Goal: Task Accomplishment & Management: Use online tool/utility

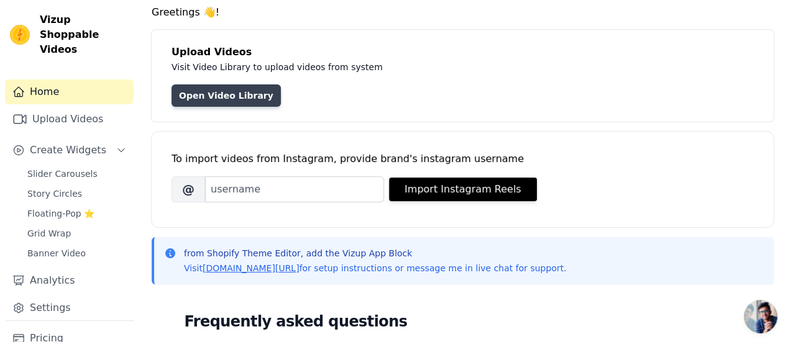
scroll to position [62, 0]
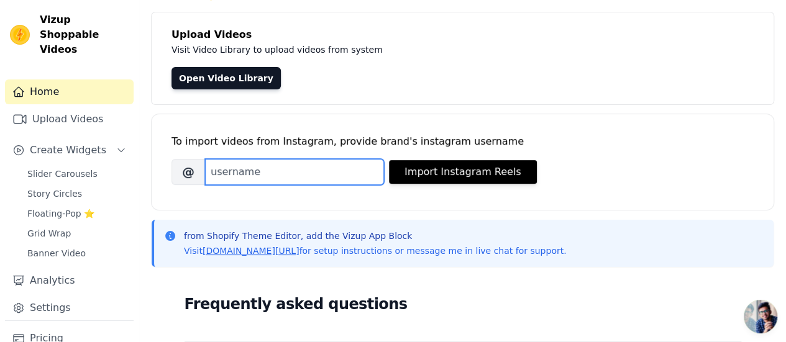
click at [232, 173] on input "Brand's Instagram Username" at bounding box center [294, 172] width 179 height 26
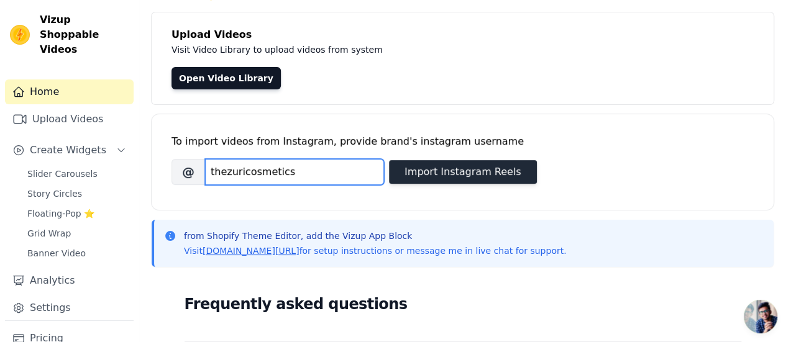
type input "thezuricosmetics"
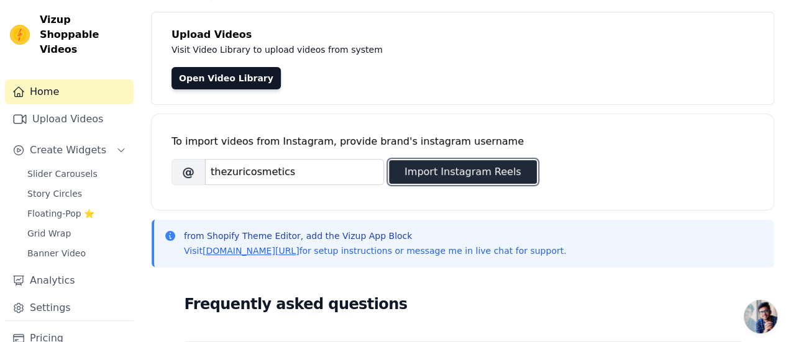
click at [434, 171] on button "Import Instagram Reels" at bounding box center [463, 172] width 148 height 24
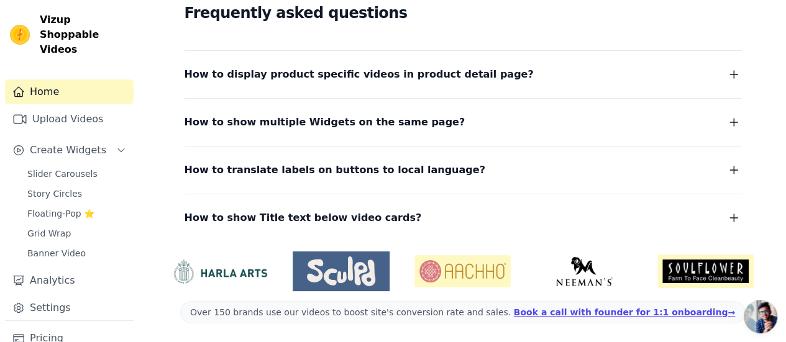
scroll to position [0, 0]
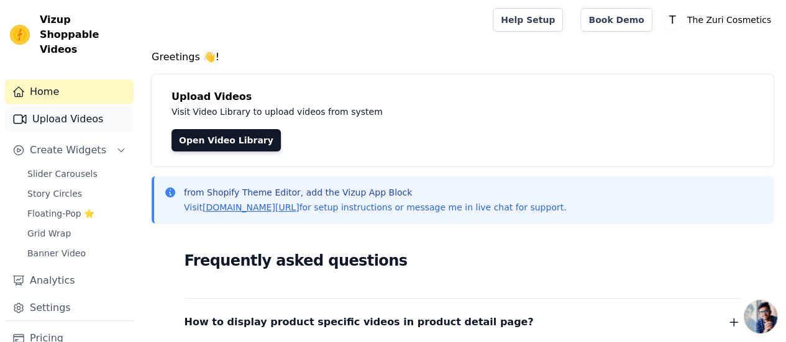
click at [88, 108] on link "Upload Videos" at bounding box center [69, 119] width 129 height 25
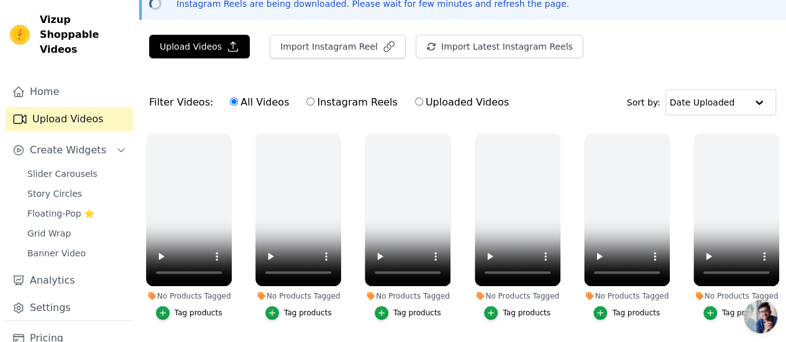
click at [306, 100] on input "Instagram Reels" at bounding box center [310, 102] width 8 height 8
radio input "true"
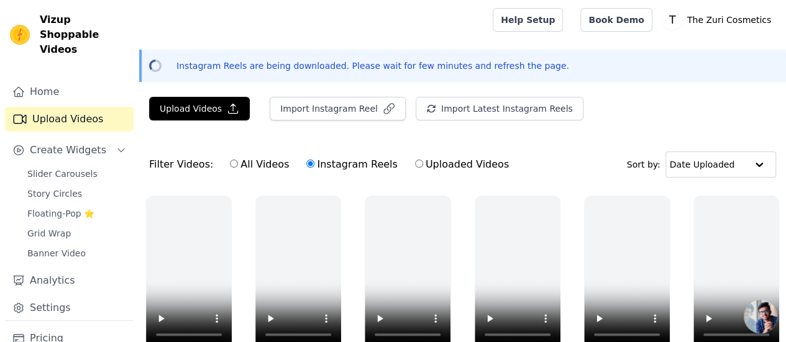
click at [415, 161] on input "Uploaded Videos" at bounding box center [419, 164] width 8 height 8
radio input "true"
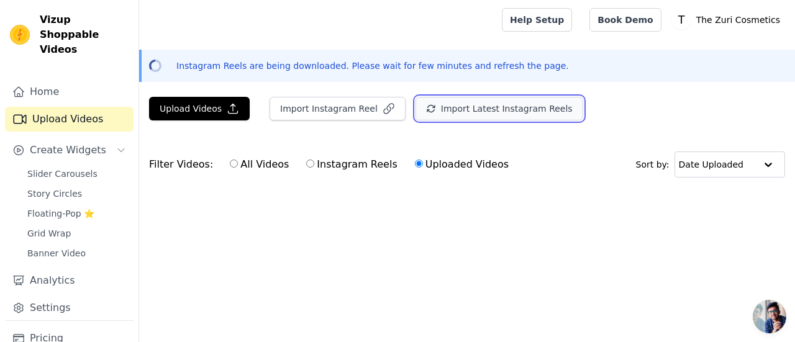
click at [492, 107] on button "Import Latest Instagram Reels" at bounding box center [500, 109] width 168 height 24
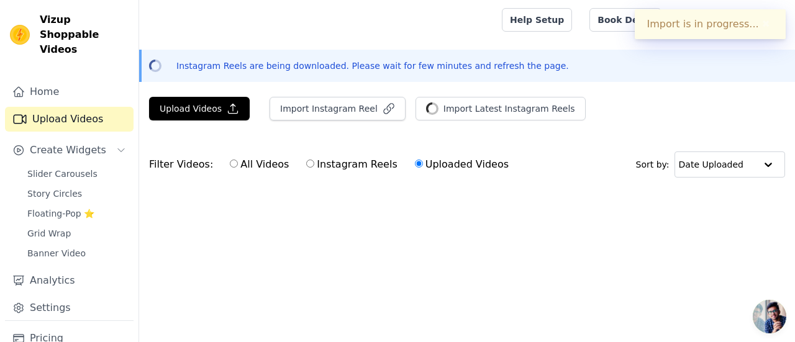
click at [230, 161] on input "All Videos" at bounding box center [234, 164] width 8 height 8
radio input "true"
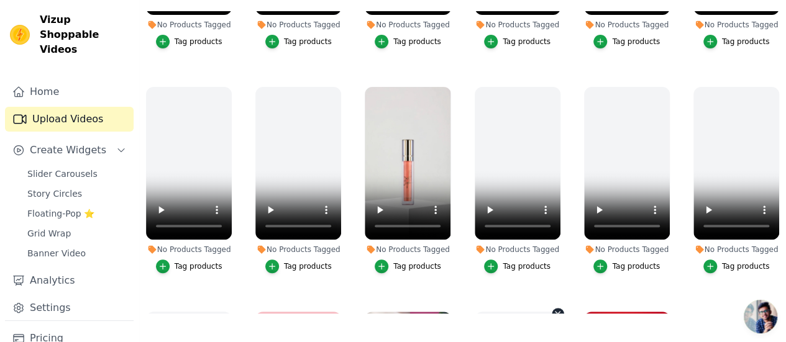
scroll to position [380, 0]
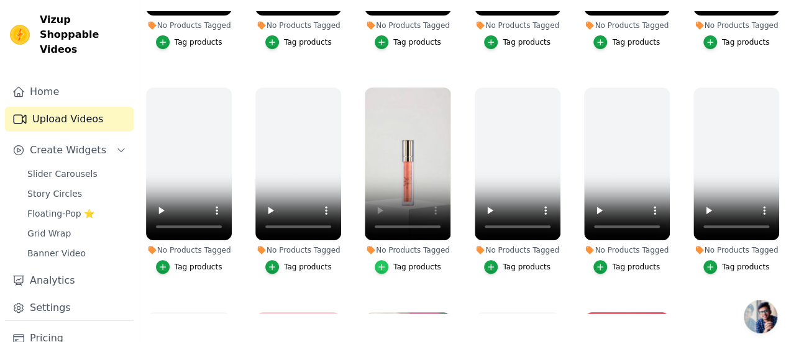
click at [383, 263] on icon "button" at bounding box center [381, 267] width 9 height 9
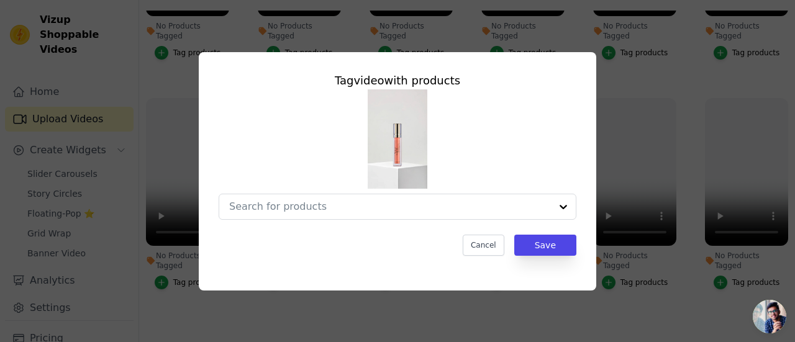
scroll to position [385, 0]
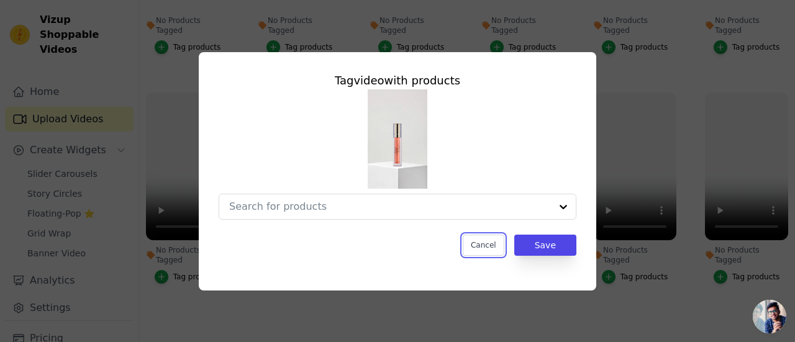
drag, startPoint x: 486, startPoint y: 240, endPoint x: 435, endPoint y: 230, distance: 51.9
click at [486, 240] on button "Cancel" at bounding box center [484, 245] width 42 height 21
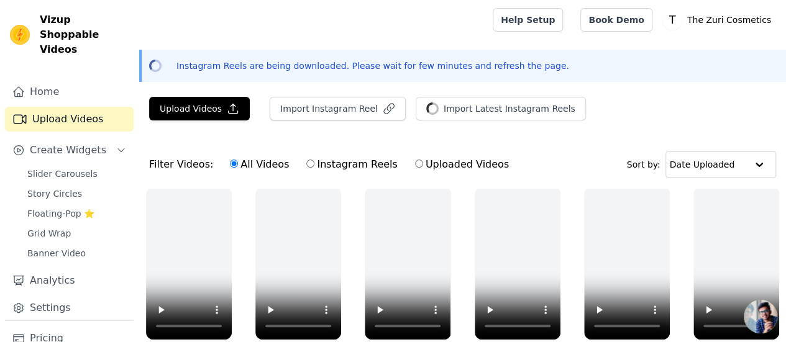
scroll to position [0, 0]
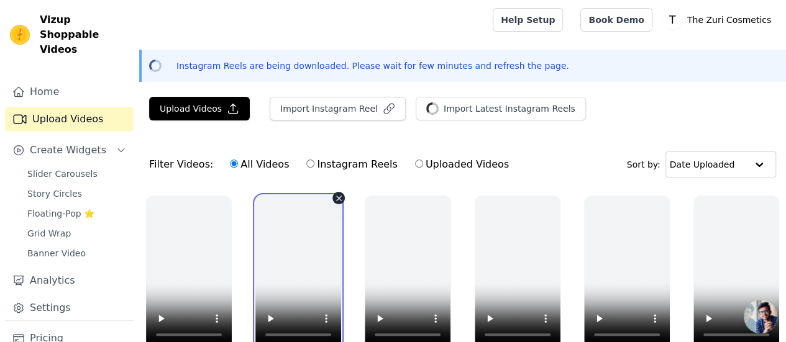
click at [304, 258] on video at bounding box center [298, 272] width 86 height 153
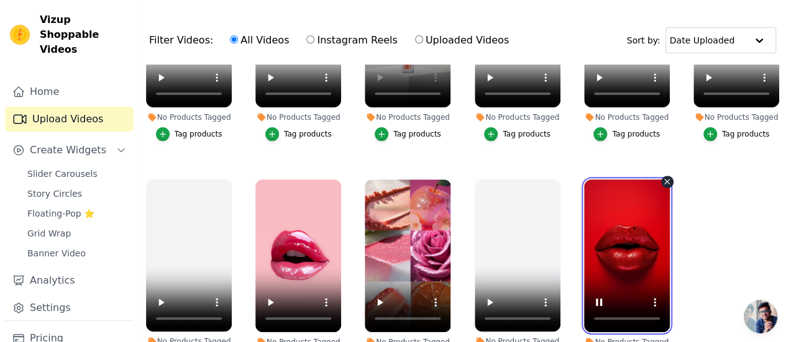
scroll to position [178, 0]
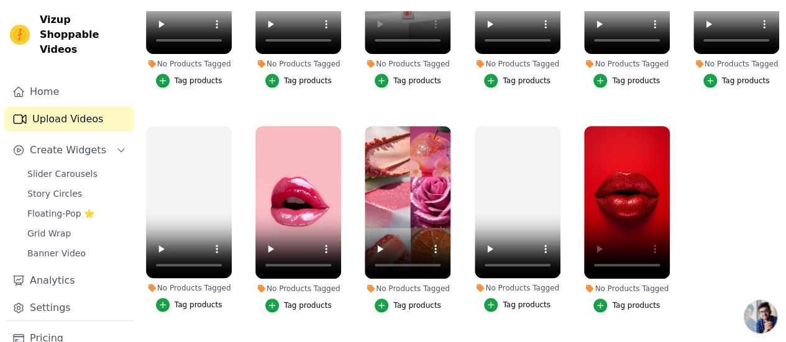
click at [625, 301] on div "Tag products" at bounding box center [636, 306] width 48 height 10
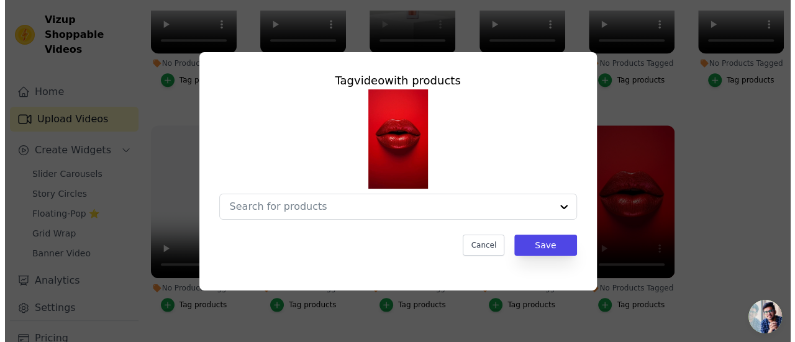
scroll to position [571, 0]
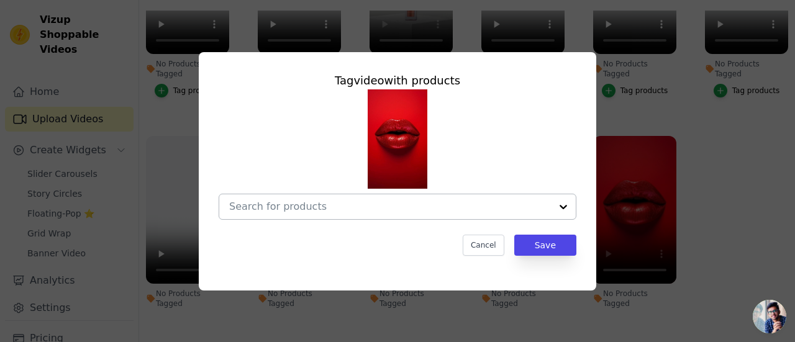
click at [494, 211] on input "No Products Tagged Tag video with products Cancel Save Tag products" at bounding box center [390, 207] width 322 height 12
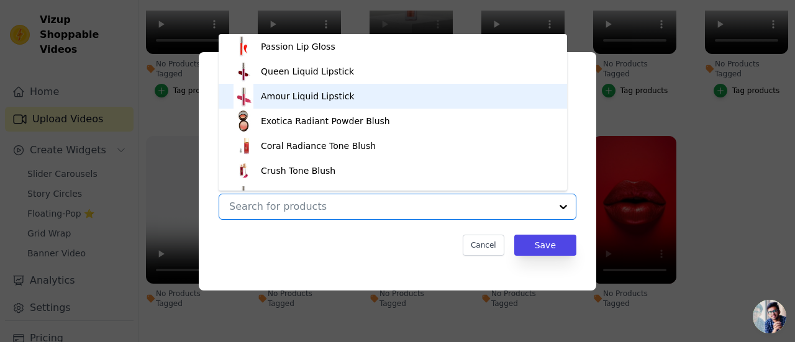
click at [340, 101] on div "Amour Liquid Lipstick" at bounding box center [308, 96] width 94 height 12
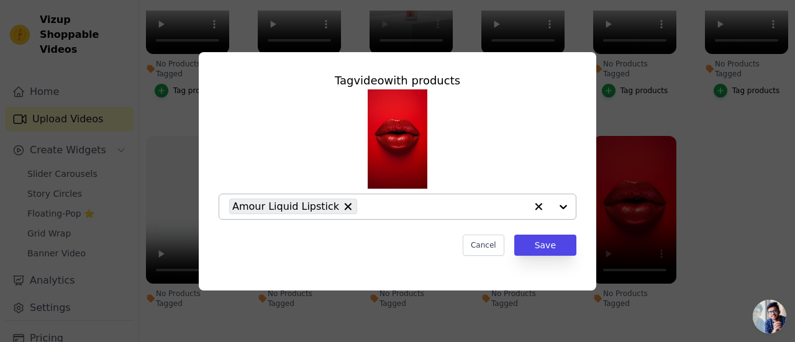
click at [560, 205] on div at bounding box center [551, 206] width 50 height 25
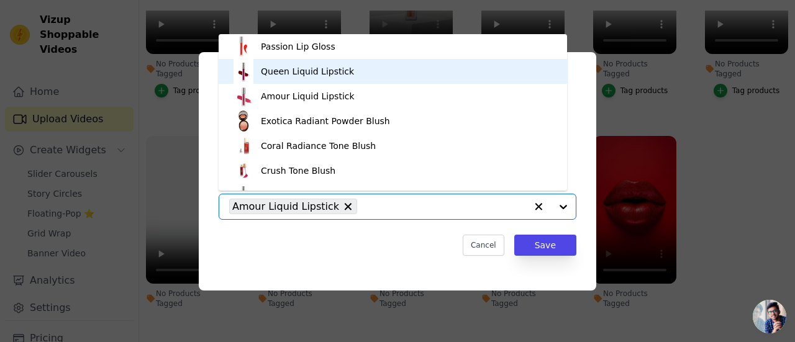
click at [354, 74] on div "Queen Liquid Lipstick" at bounding box center [393, 71] width 324 height 25
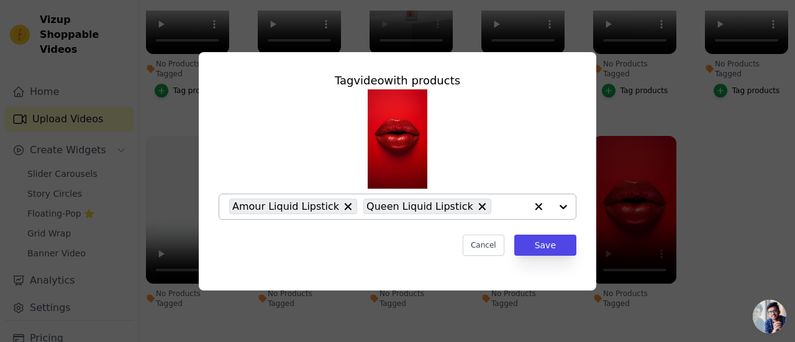
click at [565, 207] on div at bounding box center [551, 206] width 50 height 25
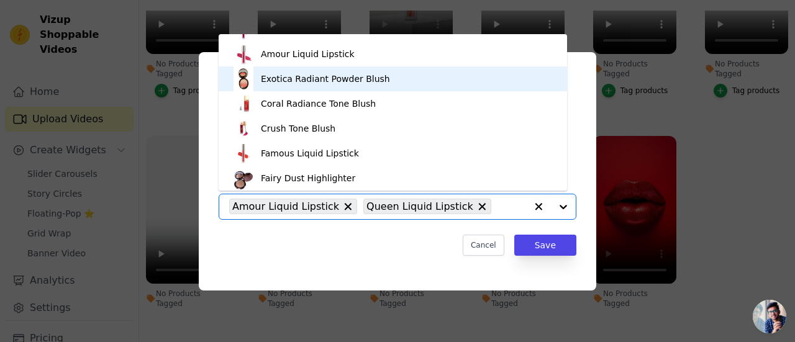
scroll to position [62, 0]
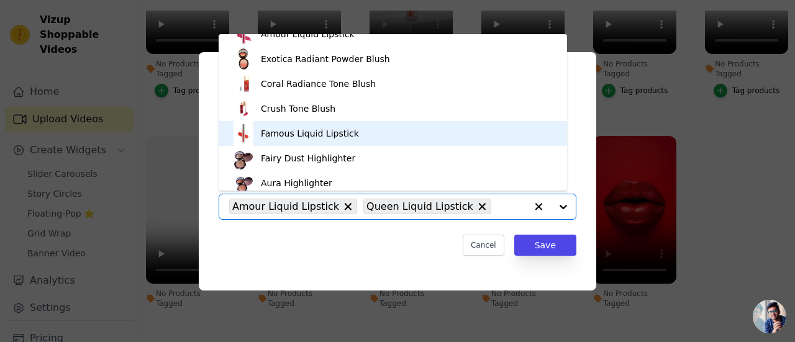
click at [288, 139] on div "Famous Liquid Lipstick" at bounding box center [310, 133] width 98 height 12
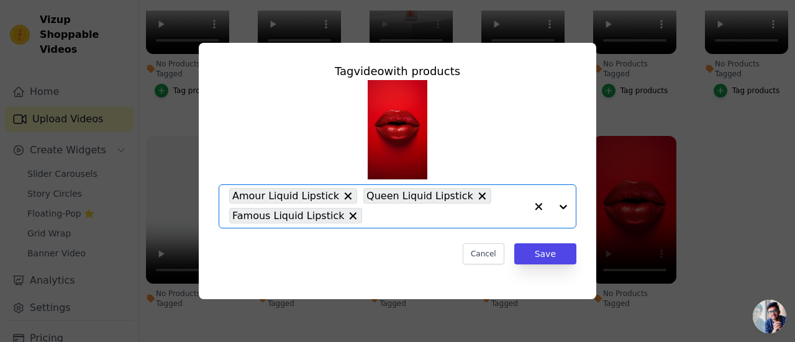
click at [565, 207] on div at bounding box center [551, 206] width 50 height 43
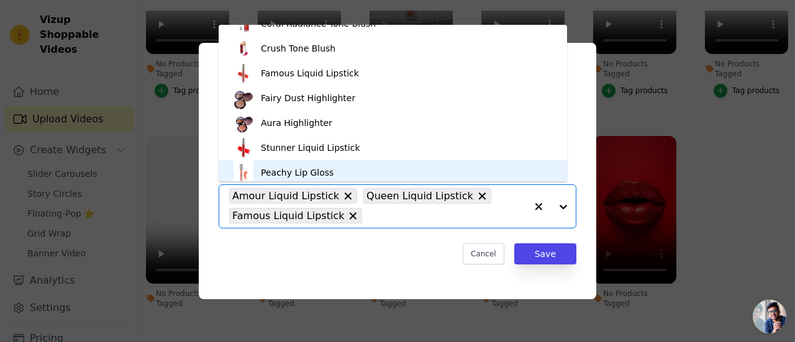
scroll to position [204, 0]
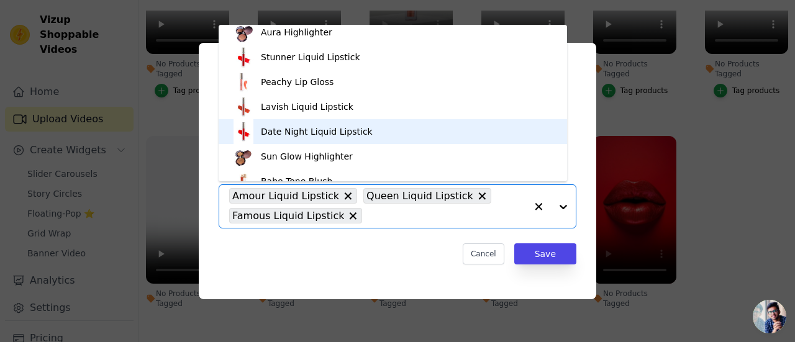
click at [359, 132] on div "Date Night Liquid Lipstick" at bounding box center [317, 131] width 112 height 12
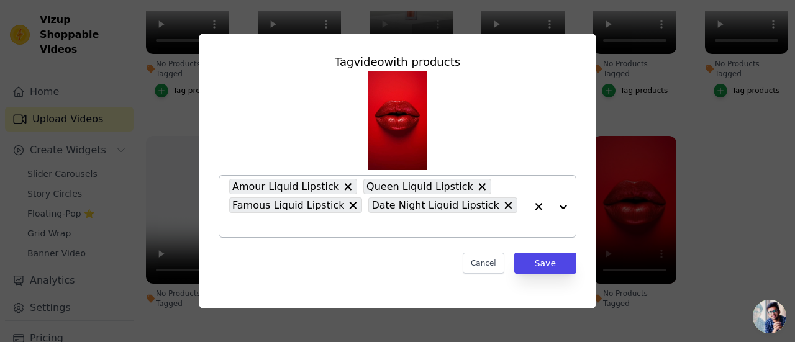
click at [566, 208] on div at bounding box center [551, 206] width 50 height 61
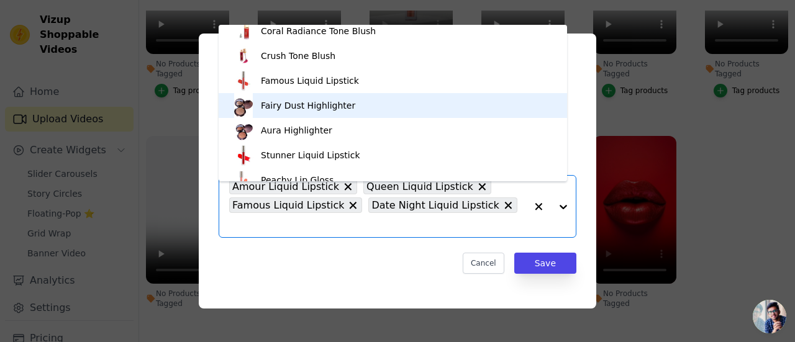
scroll to position [186, 0]
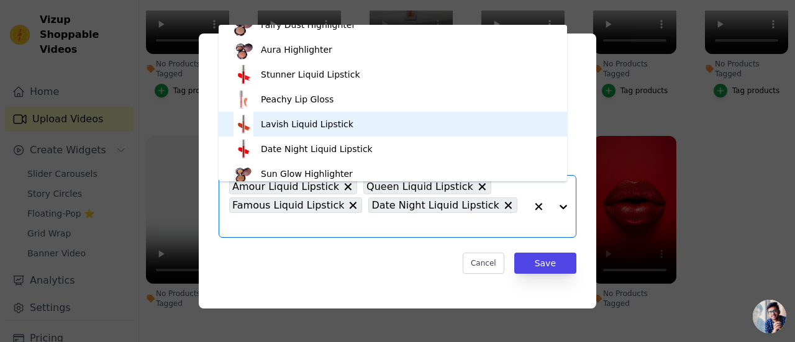
click at [303, 129] on div "Lavish Liquid Lipstick" at bounding box center [307, 124] width 93 height 12
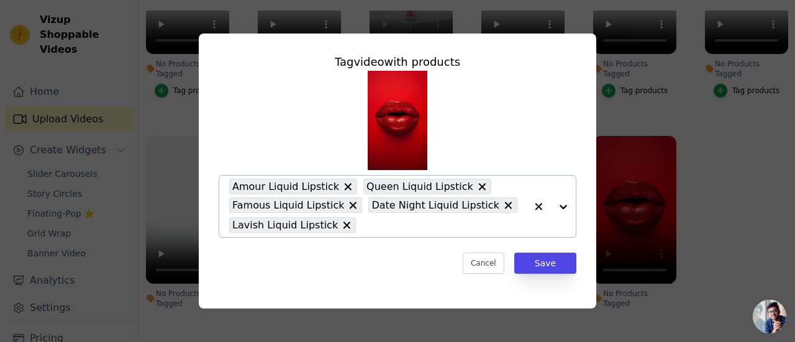
click at [566, 207] on div at bounding box center [551, 206] width 50 height 61
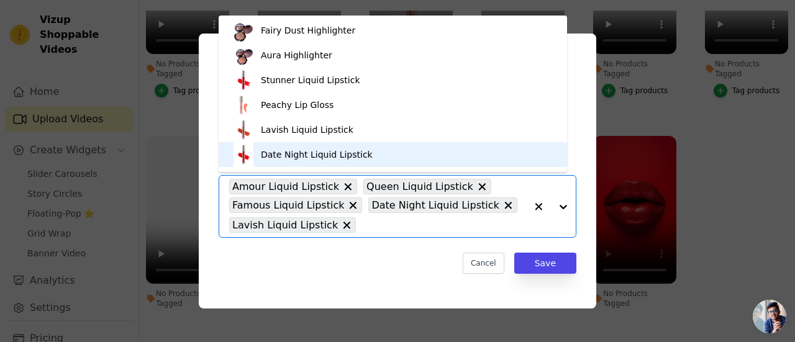
scroll to position [154, 0]
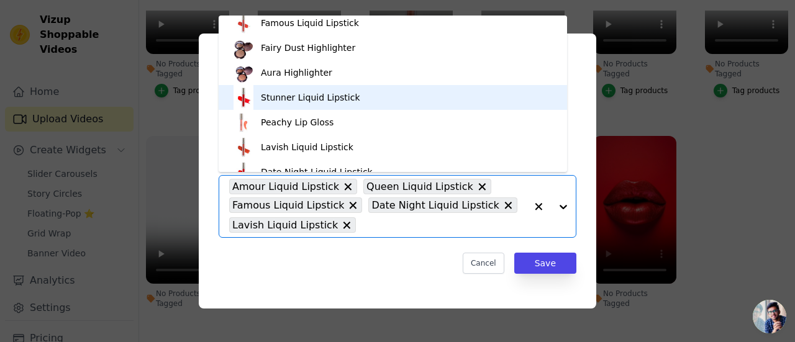
click at [291, 99] on div "Stunner Liquid Lipstick" at bounding box center [310, 97] width 99 height 12
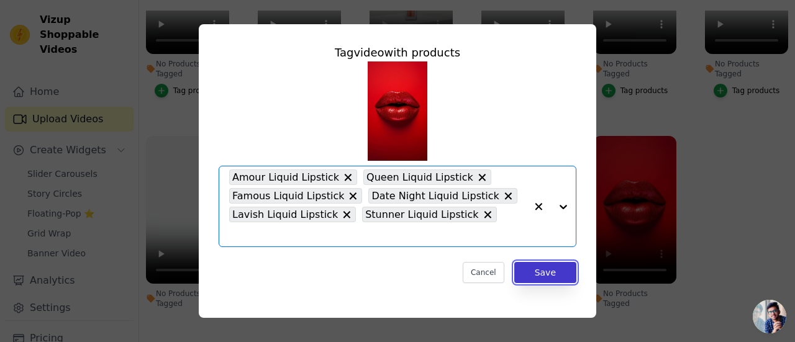
click at [554, 262] on button "Save" at bounding box center [545, 272] width 62 height 21
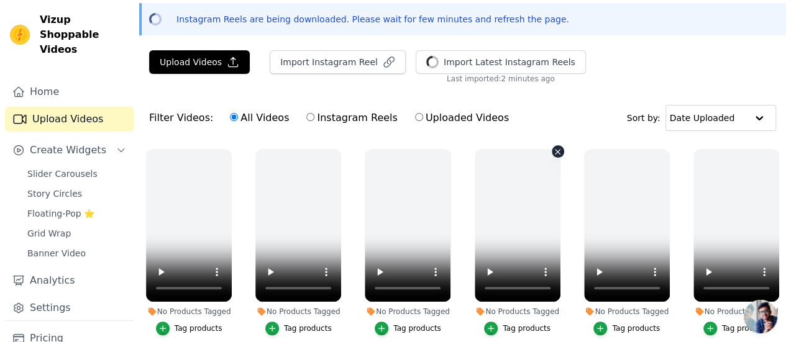
scroll to position [0, 0]
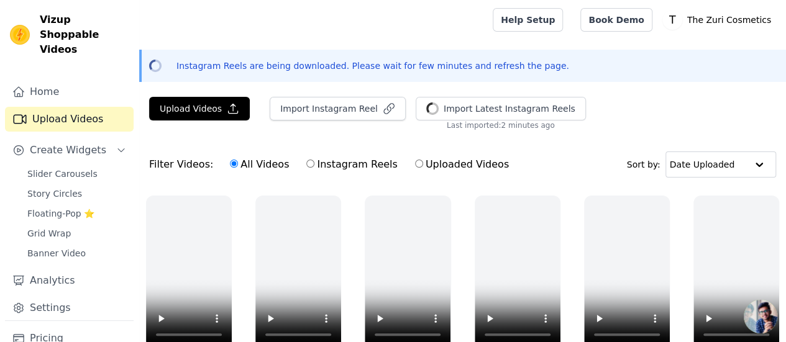
click at [414, 168] on label "Uploaded Videos" at bounding box center [461, 165] width 95 height 16
click at [415, 168] on input "Uploaded Videos" at bounding box center [419, 164] width 8 height 8
radio input "true"
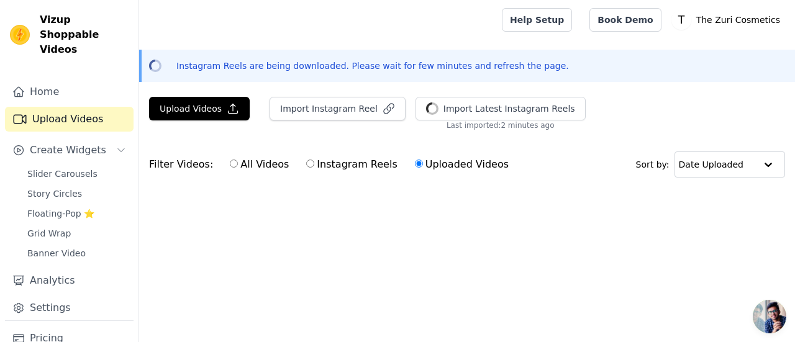
click at [350, 167] on label "Instagram Reels" at bounding box center [352, 165] width 92 height 16
click at [314, 167] on input "Instagram Reels" at bounding box center [310, 164] width 8 height 8
radio input "true"
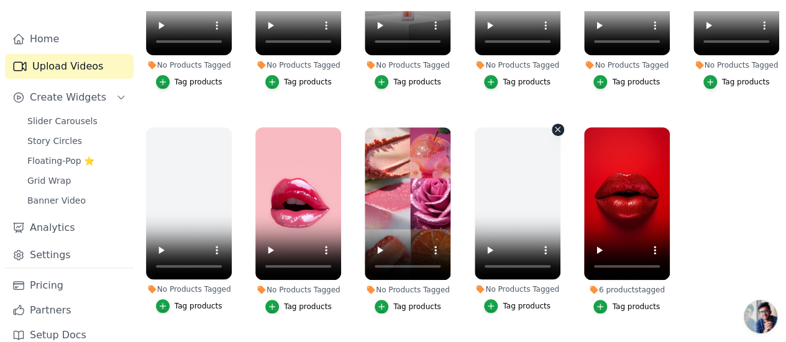
scroll to position [566, 0]
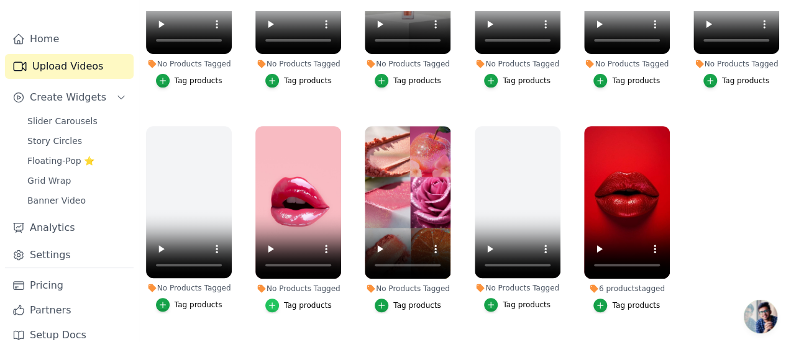
click at [270, 301] on icon "button" at bounding box center [272, 305] width 9 height 9
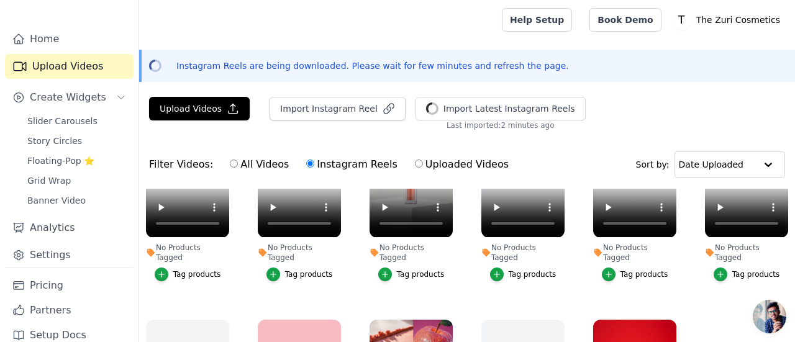
scroll to position [571, 0]
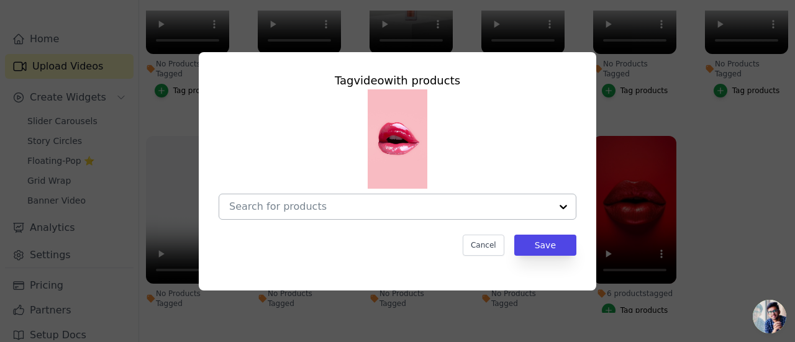
click at [558, 212] on div at bounding box center [563, 206] width 25 height 25
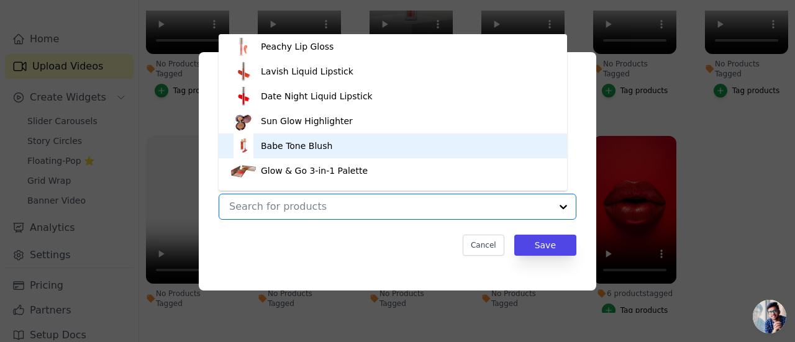
scroll to position [340, 0]
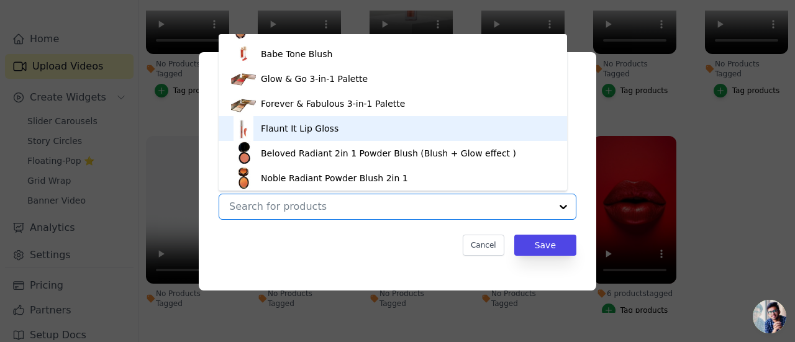
click at [302, 133] on div "Flaunt It Lip Gloss" at bounding box center [300, 128] width 78 height 12
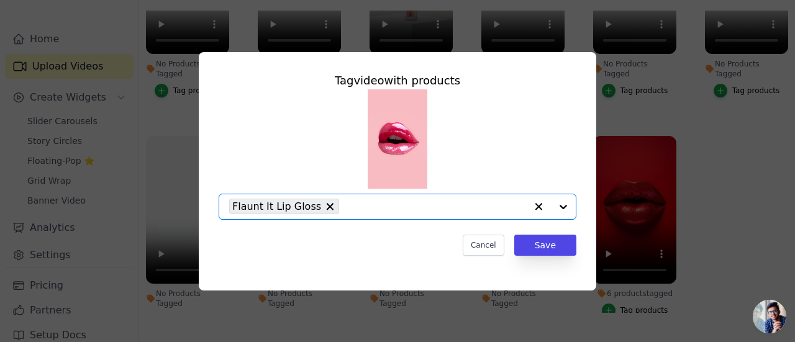
click at [561, 204] on div at bounding box center [551, 206] width 50 height 25
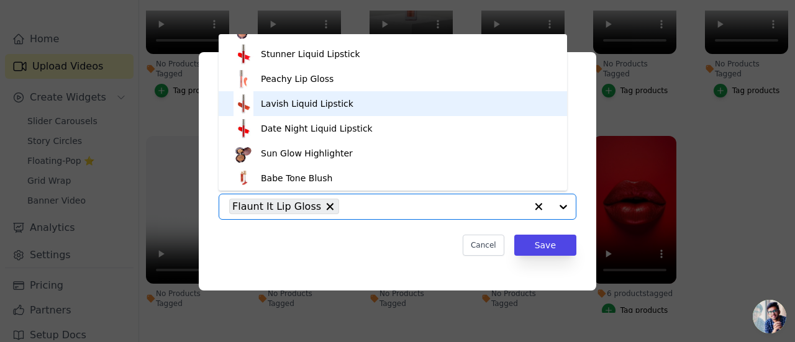
scroll to position [154, 0]
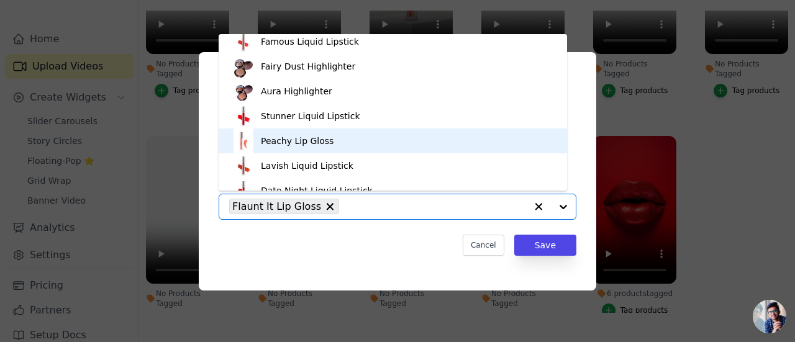
click at [300, 139] on div "Peachy Lip Gloss" at bounding box center [297, 141] width 73 height 12
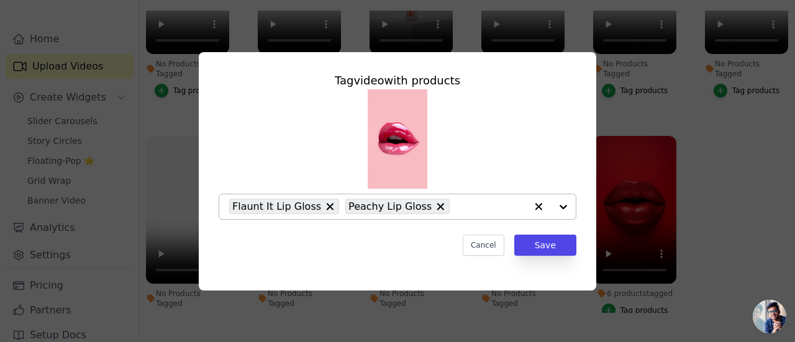
click at [560, 206] on div at bounding box center [551, 206] width 50 height 25
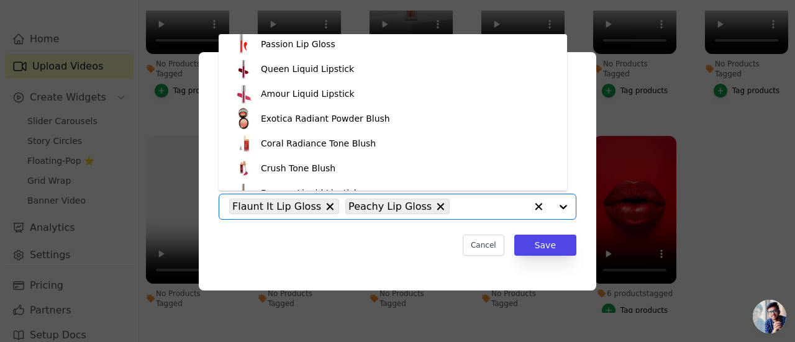
scroll to position [0, 0]
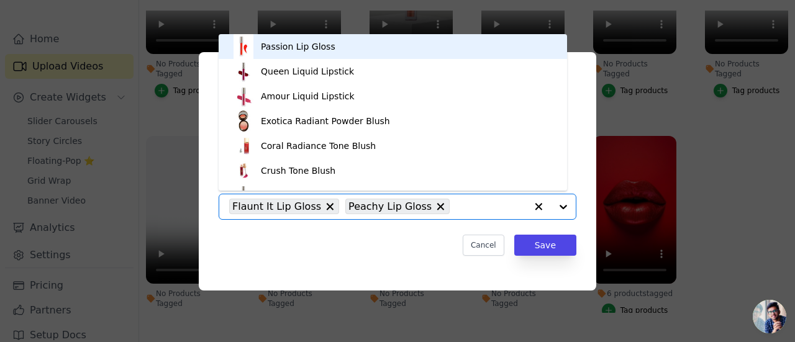
click at [296, 50] on div "Passion Lip Gloss" at bounding box center [298, 46] width 75 height 12
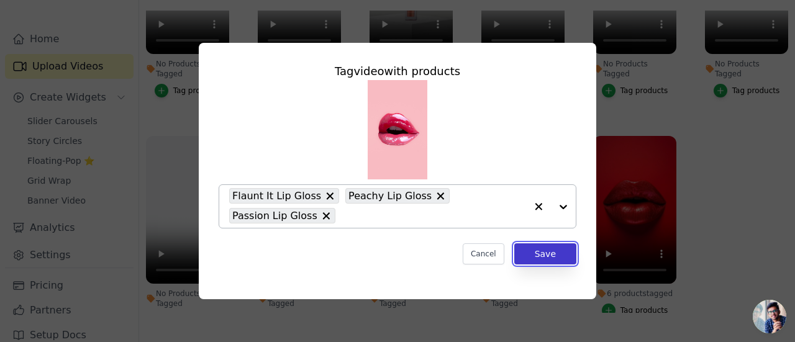
click at [554, 253] on button "Save" at bounding box center [545, 253] width 62 height 21
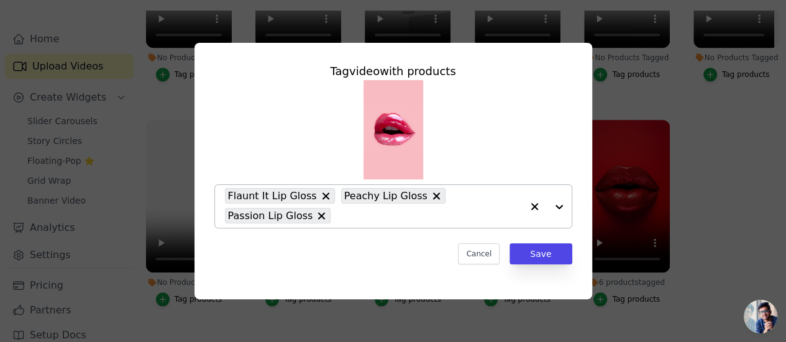
scroll to position [566, 0]
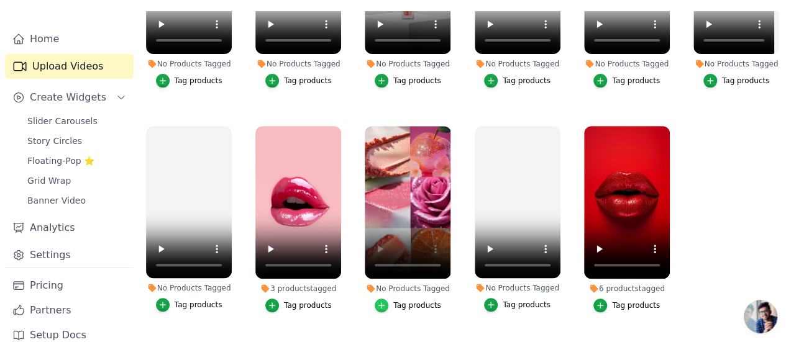
click at [383, 301] on icon "button" at bounding box center [381, 305] width 9 height 9
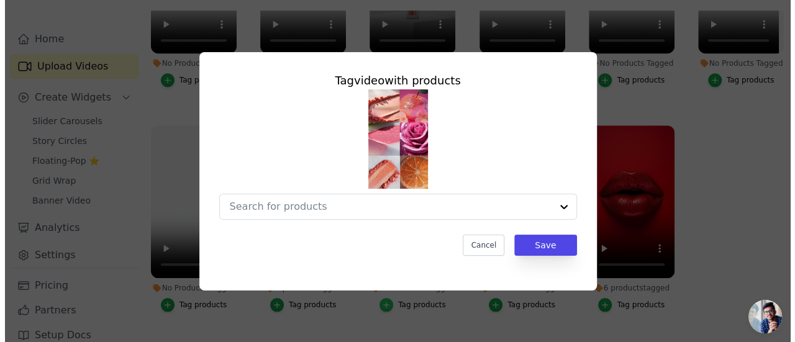
scroll to position [571, 0]
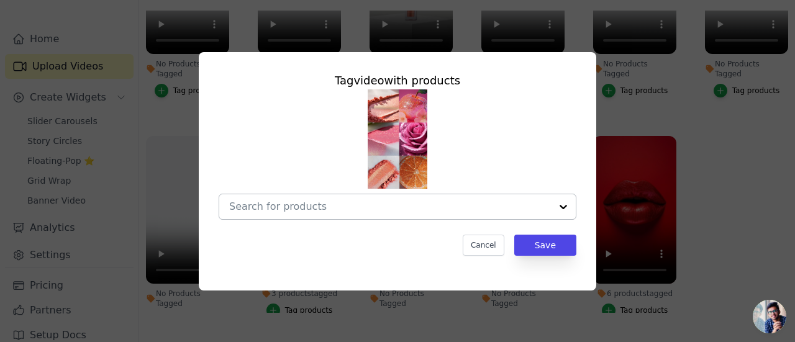
click at [560, 209] on div at bounding box center [563, 206] width 25 height 25
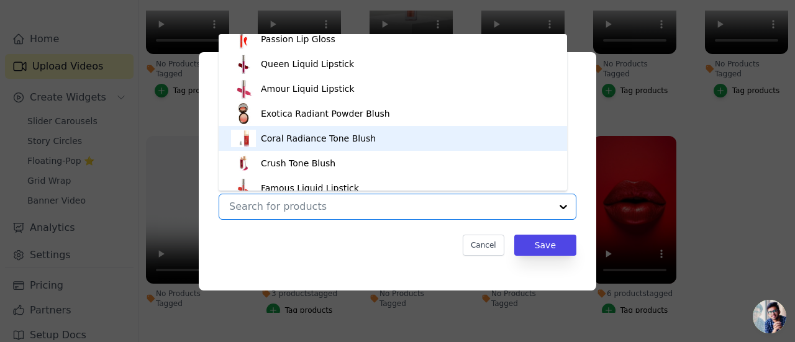
scroll to position [0, 0]
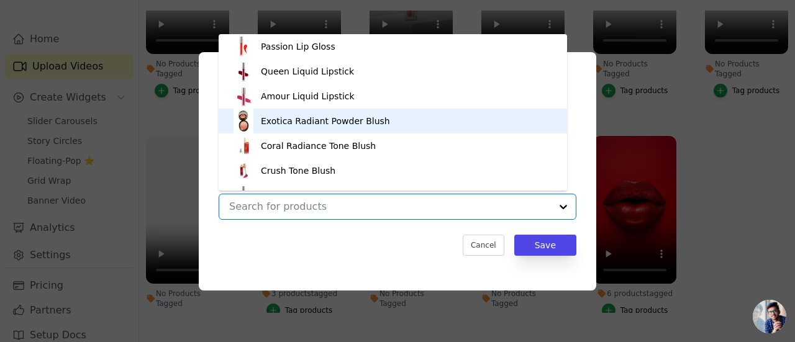
click at [337, 120] on div "Exotica Radiant Powder Blush" at bounding box center [325, 121] width 129 height 12
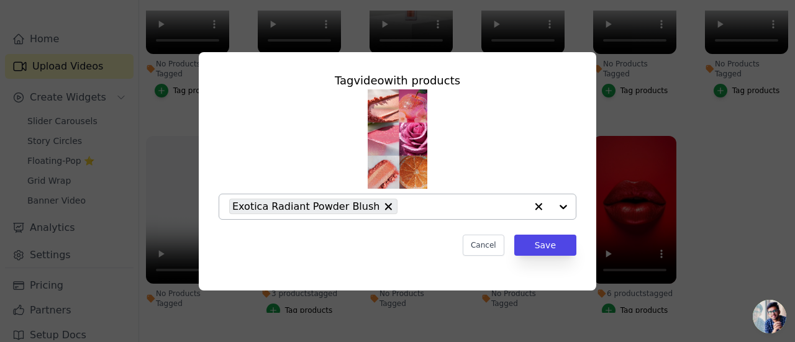
click at [562, 204] on div at bounding box center [551, 206] width 50 height 25
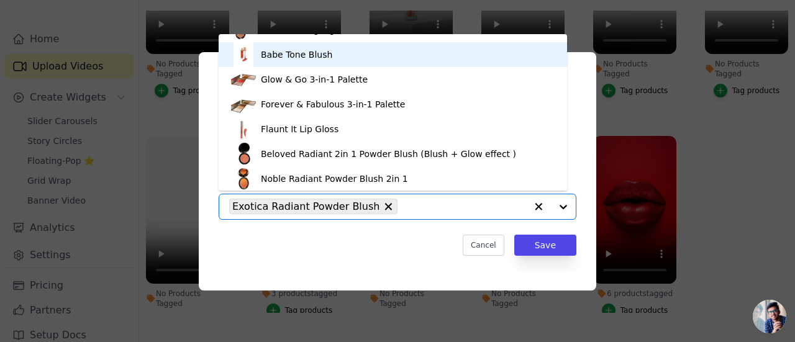
scroll to position [340, 0]
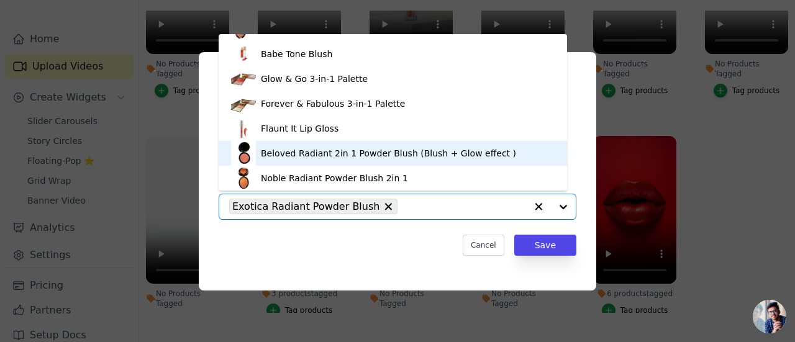
click at [308, 150] on div "Beloved Radiant 2in 1 Powder Blush (Blush + Glow effect )" at bounding box center [388, 153] width 255 height 12
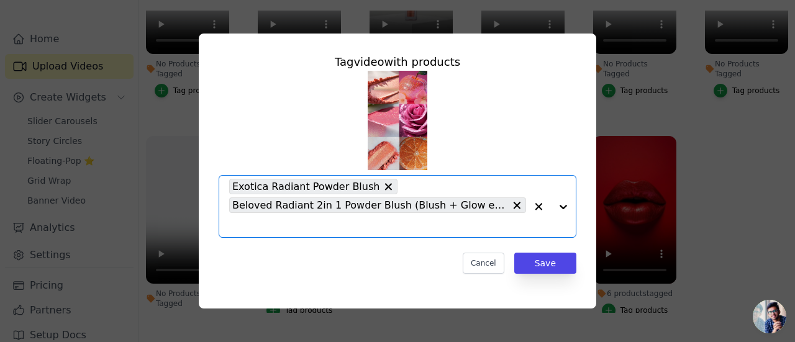
click at [561, 209] on div at bounding box center [551, 206] width 50 height 61
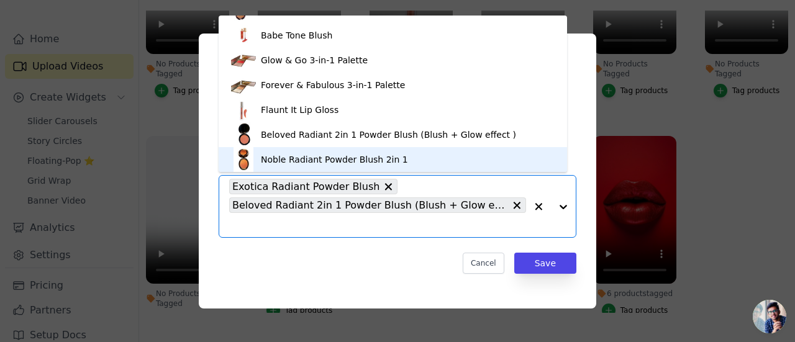
click at [306, 162] on div "Noble Radiant Powder Blush 2in 1" at bounding box center [334, 159] width 147 height 12
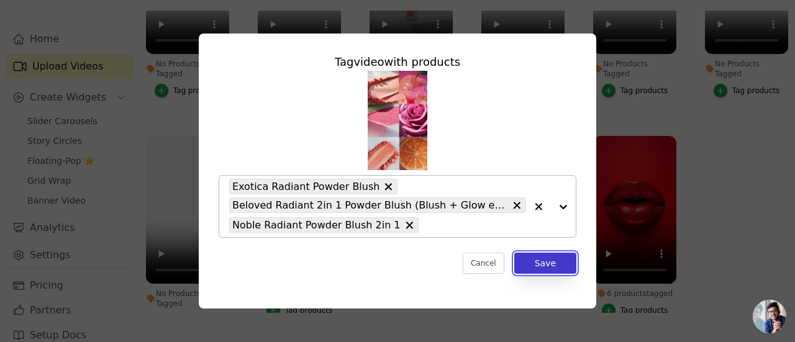
click at [533, 263] on button "Save" at bounding box center [545, 263] width 62 height 21
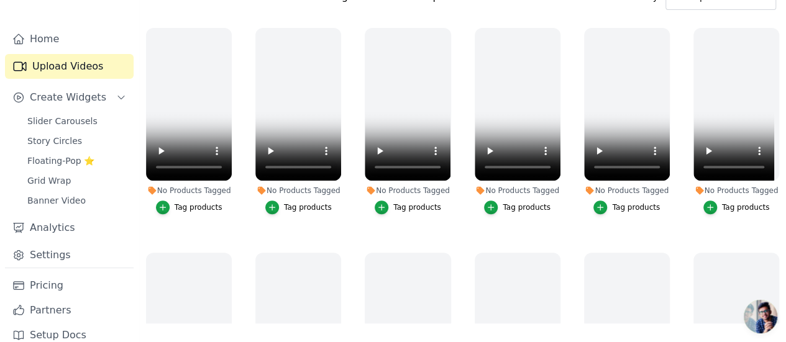
scroll to position [0, 0]
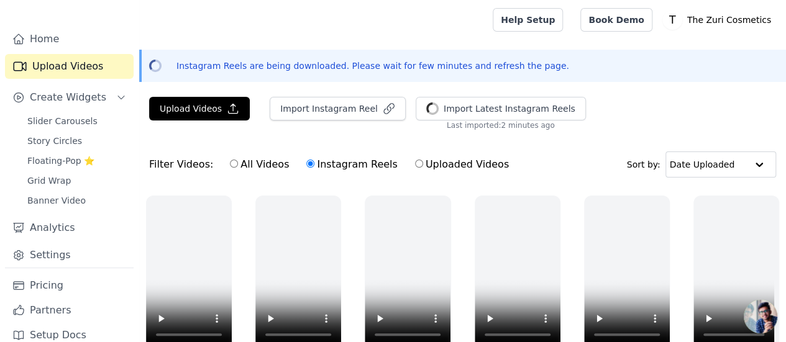
click at [627, 112] on div "Upload Videos Import Instagram Reel Import Latest Instagram Reels Import Latest…" at bounding box center [462, 114] width 647 height 34
click at [48, 194] on span "Banner Video" at bounding box center [56, 200] width 58 height 12
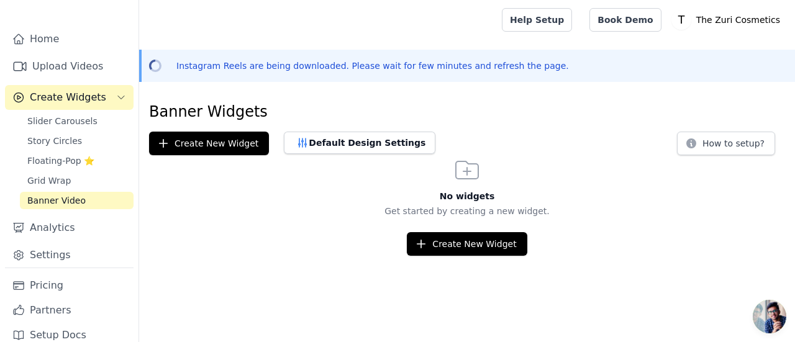
click at [52, 90] on span "Create Widgets" at bounding box center [68, 97] width 76 height 15
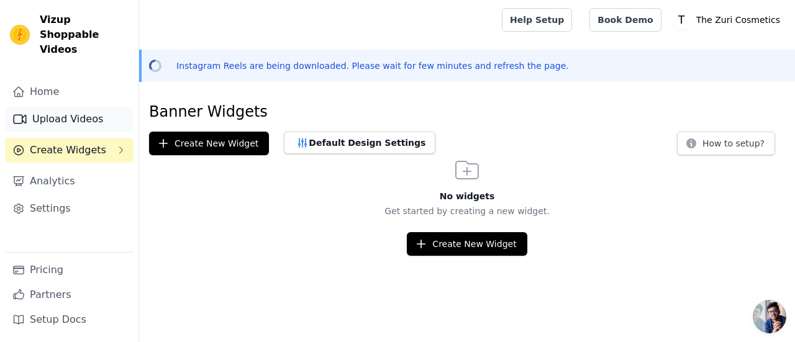
click at [60, 107] on link "Upload Videos" at bounding box center [69, 119] width 129 height 25
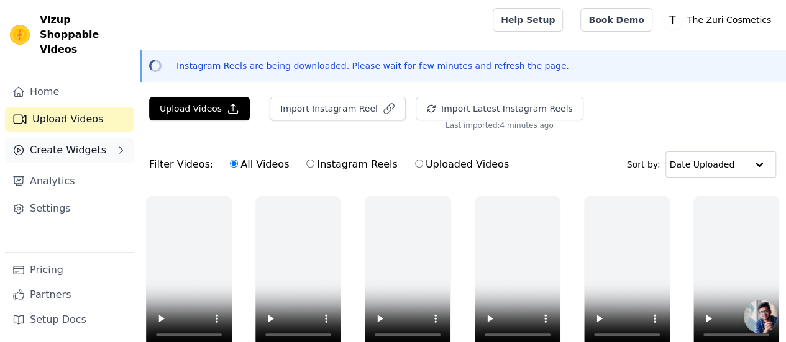
click at [55, 143] on span "Create Widgets" at bounding box center [68, 150] width 76 height 15
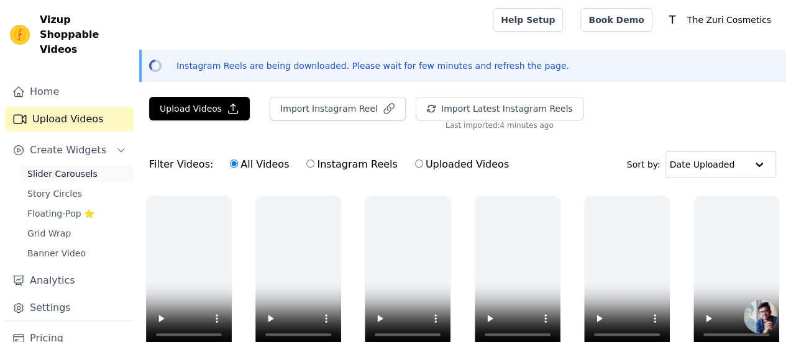
click at [52, 168] on span "Slider Carousels" at bounding box center [62, 174] width 70 height 12
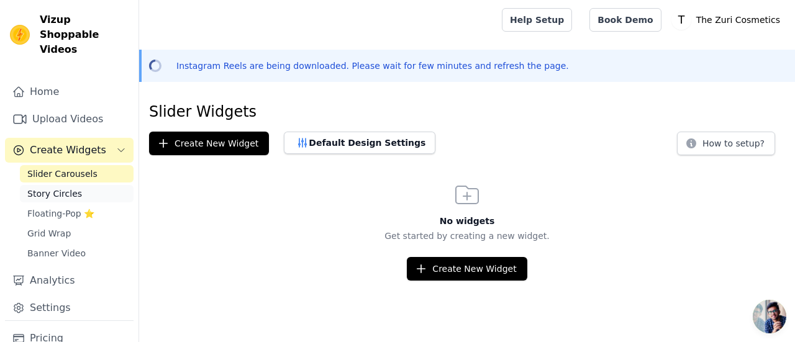
click at [67, 188] on span "Story Circles" at bounding box center [54, 194] width 55 height 12
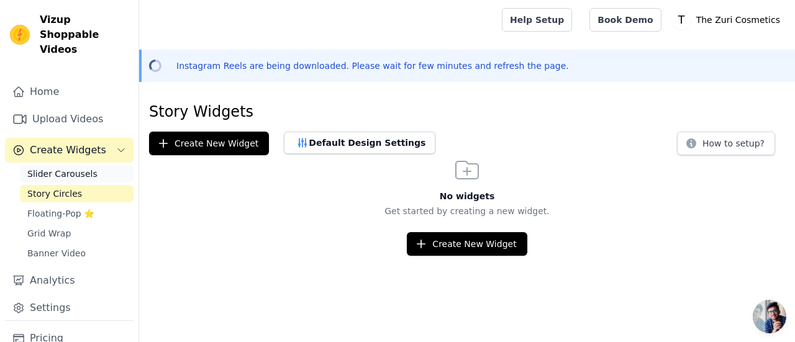
click at [70, 168] on span "Slider Carousels" at bounding box center [62, 174] width 70 height 12
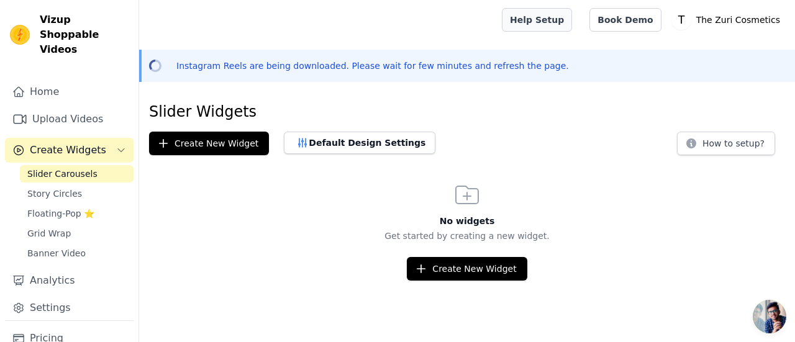
click at [572, 22] on link "Help Setup" at bounding box center [537, 20] width 70 height 24
